Goal: Information Seeking & Learning: Learn about a topic

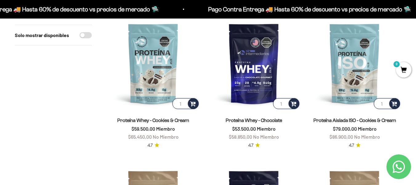
scroll to position [216, 0]
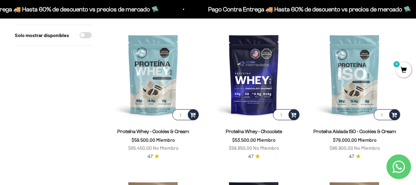
click at [261, 131] on link "Proteína Whey - Chocolate" at bounding box center [254, 130] width 56 height 5
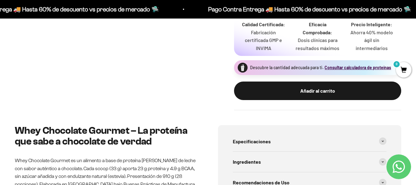
scroll to position [277, 0]
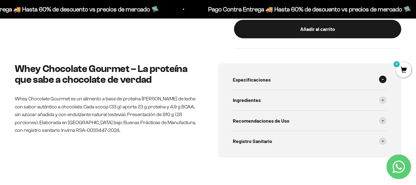
click at [385, 80] on span at bounding box center [382, 78] width 7 height 7
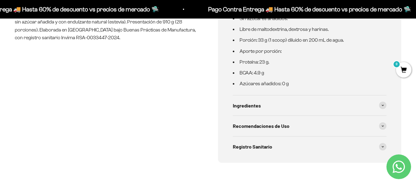
scroll to position [401, 0]
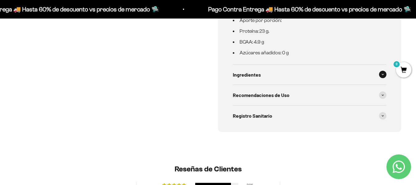
click at [382, 78] on div "Ingredientes" at bounding box center [310, 74] width 154 height 20
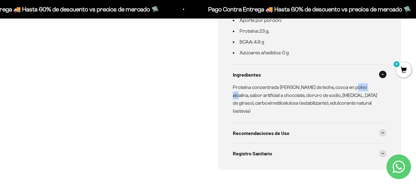
drag, startPoint x: 350, startPoint y: 87, endPoint x: 365, endPoint y: 87, distance: 15.4
click at [365, 87] on p "Proteína concentrada [PERSON_NAME] de leche, cocoa en polvo alcalina, sabor art…" at bounding box center [306, 98] width 147 height 31
click at [380, 129] on span at bounding box center [382, 132] width 7 height 7
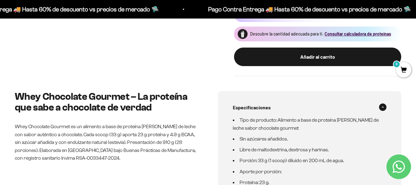
scroll to position [154, 0]
